Goal: Task Accomplishment & Management: Complete application form

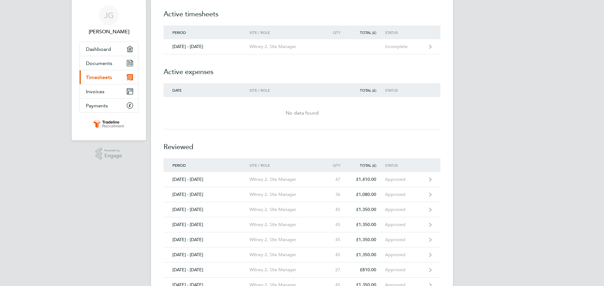
scroll to position [19, 0]
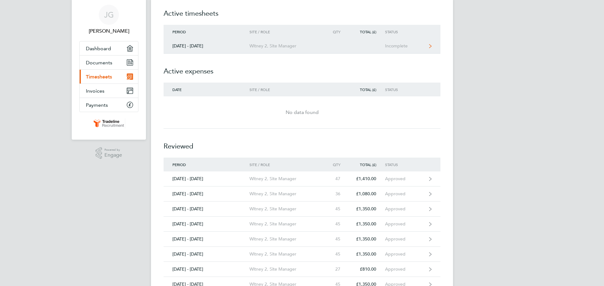
click at [200, 45] on div "[DATE] - [DATE]" at bounding box center [207, 45] width 86 height 5
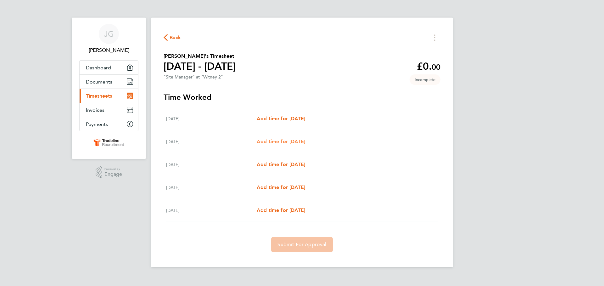
click at [272, 142] on span "Add time for [DATE]" at bounding box center [281, 142] width 48 height 6
select select "30"
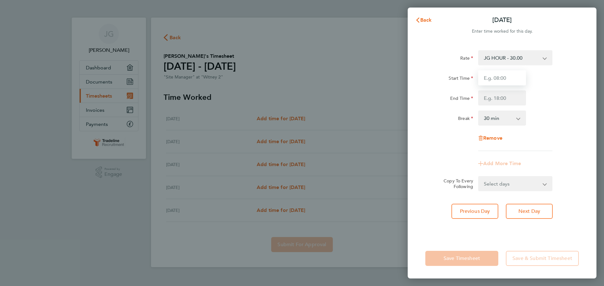
click at [505, 75] on input "Start Time" at bounding box center [502, 77] width 48 height 15
type input "07:30"
click at [507, 99] on input "End Time" at bounding box center [502, 98] width 48 height 15
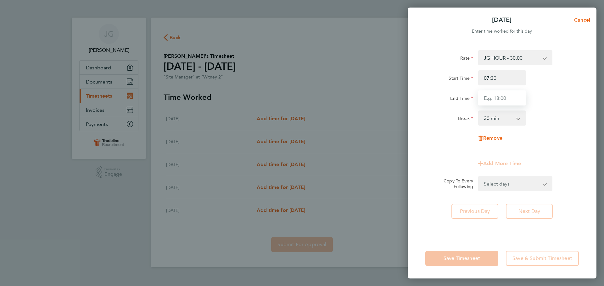
type input "17:00"
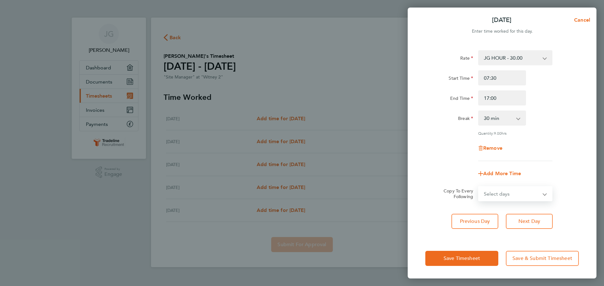
click at [515, 184] on form "Rate JG HOUR - 30.00 Basic Start Time 07:30 End Time 17:00 Break 0 min 15 min 3…" at bounding box center [501, 125] width 153 height 151
click at [571, 169] on div "Add More Time" at bounding box center [502, 173] width 158 height 15
click at [530, 195] on select "Select days Day [DATE] [DATE] [DATE]" at bounding box center [512, 194] width 66 height 14
select select "WED"
click at [479, 187] on select "Select days Day [DATE] [DATE] [DATE]" at bounding box center [512, 194] width 66 height 14
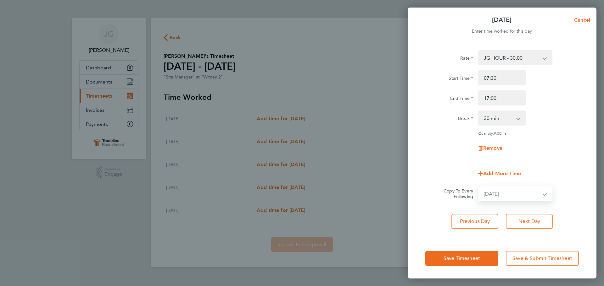
select select "[DATE]"
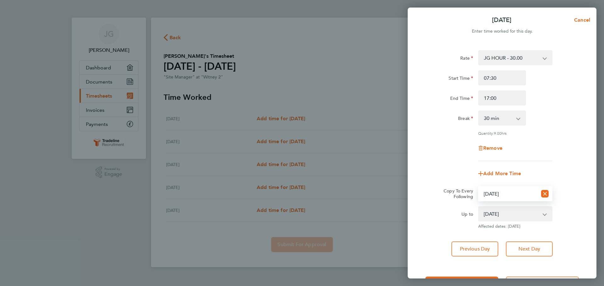
click at [523, 197] on select "Select days Day [DATE] [DATE] [DATE]" at bounding box center [508, 194] width 58 height 14
select select "FRI"
click at [479, 187] on select "Select days Day [DATE] [DATE] [DATE]" at bounding box center [508, 194] width 58 height 14
click at [528, 214] on select "[DATE]" at bounding box center [511, 214] width 65 height 14
click at [479, 207] on select "[DATE]" at bounding box center [511, 214] width 65 height 14
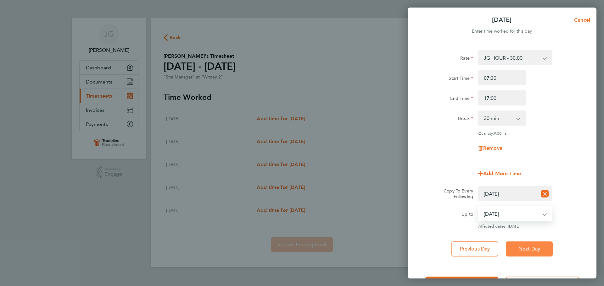
click at [533, 244] on button "Next Day" at bounding box center [529, 249] width 47 height 15
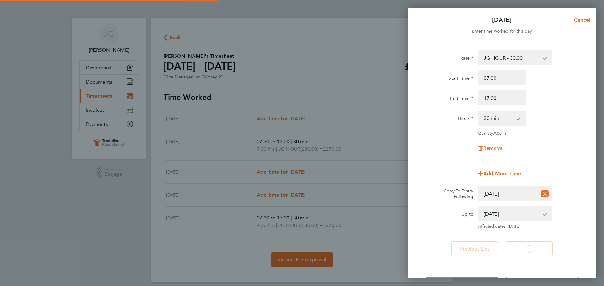
select select "30"
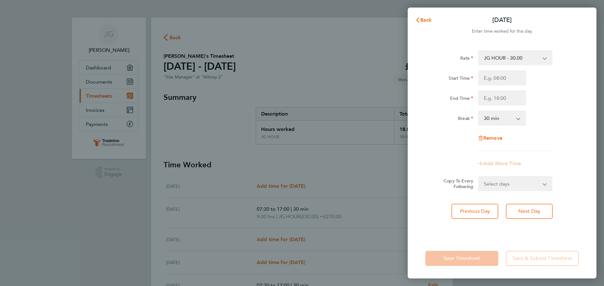
click at [213, 108] on div "Back [DATE] Enter time worked for this day. Rate JG HOUR - 30.00 Basic Start Ti…" at bounding box center [302, 143] width 604 height 286
click at [424, 18] on span "Back" at bounding box center [426, 20] width 12 height 6
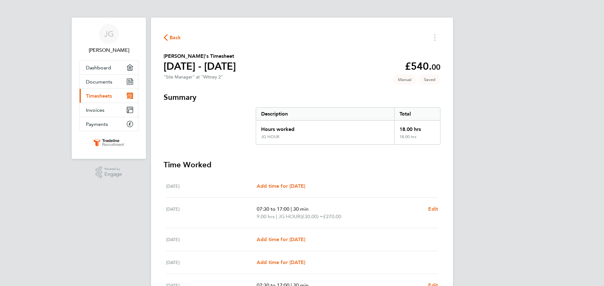
scroll to position [74, 0]
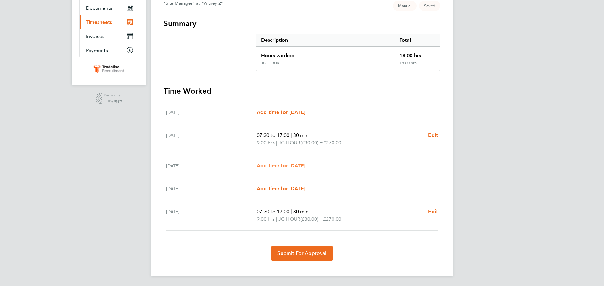
click at [305, 167] on span "Add time for [DATE]" at bounding box center [281, 166] width 48 height 6
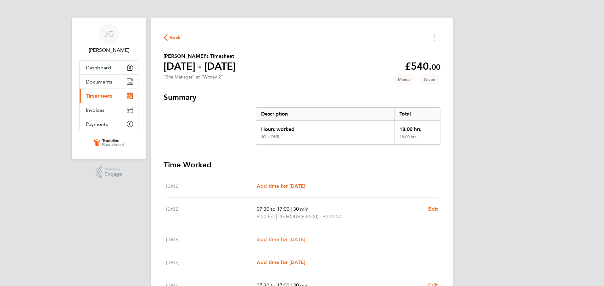
select select "30"
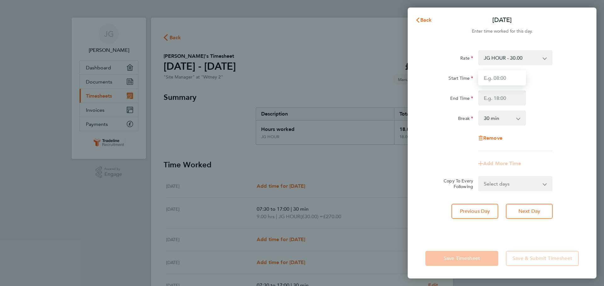
click at [485, 78] on input "Start Time" at bounding box center [502, 77] width 48 height 15
type input "07:30"
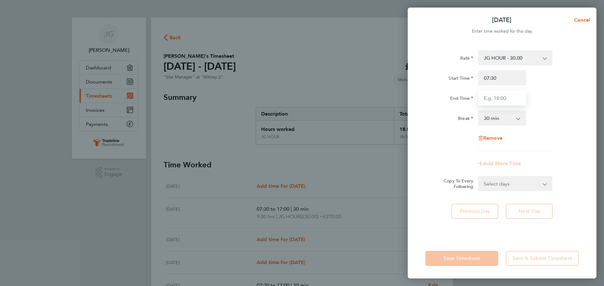
click at [502, 98] on input "End Time" at bounding box center [502, 98] width 48 height 15
type input "17:00"
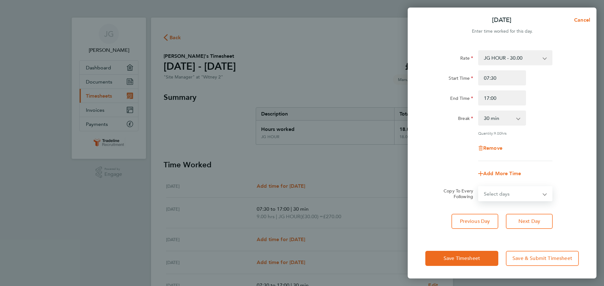
click at [524, 184] on form "Rate JG HOUR - 30.00 Basic Start Time 07:30 End Time 17:00 Break 0 min 15 min 3…" at bounding box center [501, 125] width 153 height 151
select select "THU"
click at [479, 187] on select "Select days Day [DATE] [DATE]" at bounding box center [512, 194] width 66 height 14
select select "[DATE]"
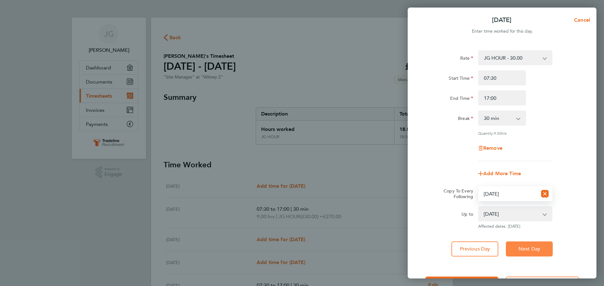
click at [523, 252] on button "Next Day" at bounding box center [529, 249] width 47 height 15
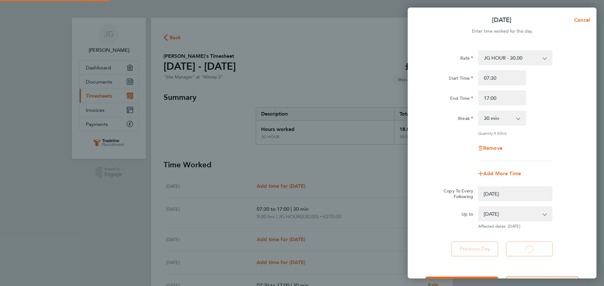
select select "0: null"
select select "30"
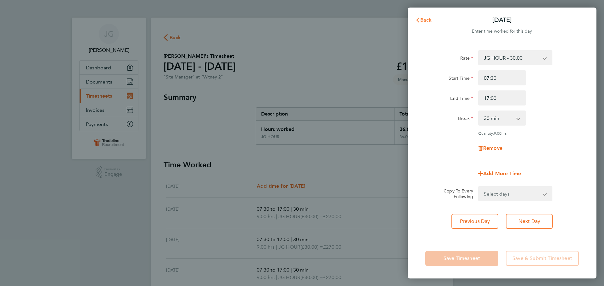
click at [418, 19] on icon "button" at bounding box center [417, 20] width 3 height 5
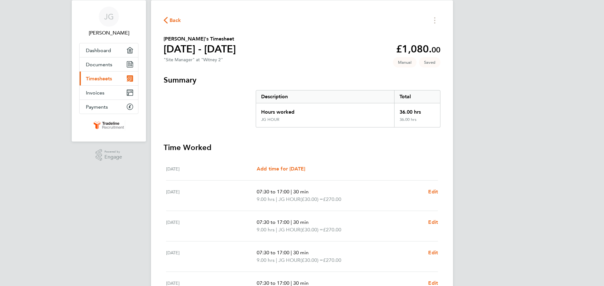
scroll to position [17, 0]
click at [107, 80] on span "Timesheets" at bounding box center [99, 79] width 26 height 6
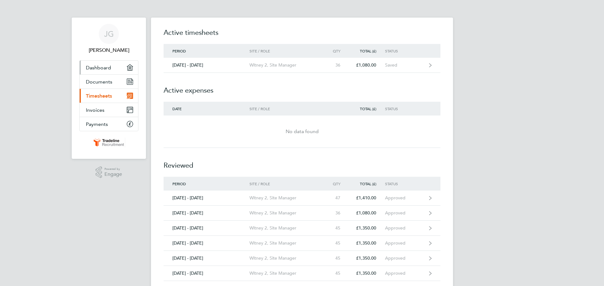
click at [85, 63] on link "Dashboard" at bounding box center [109, 68] width 58 height 14
